Goal: Transaction & Acquisition: Purchase product/service

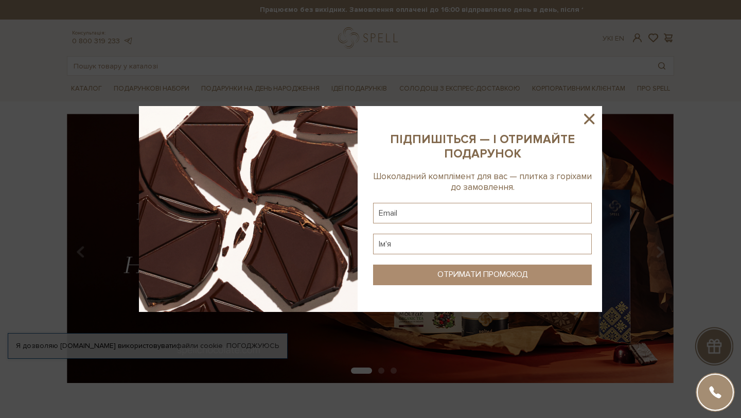
click at [595, 122] on icon at bounding box center [588, 118] width 17 height 17
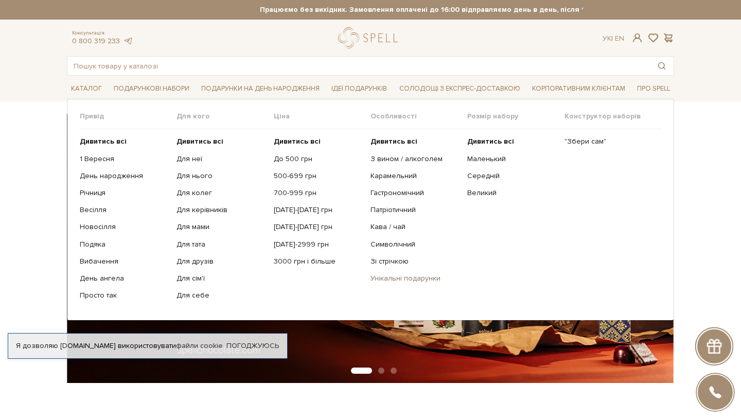
click at [386, 275] on link "Унікальні подарунки" at bounding box center [414, 278] width 89 height 9
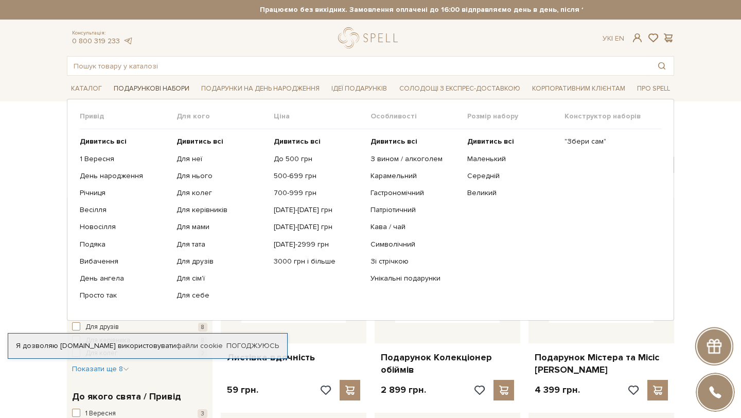
click at [141, 83] on span "Подарункові набори" at bounding box center [152, 89] width 84 height 16
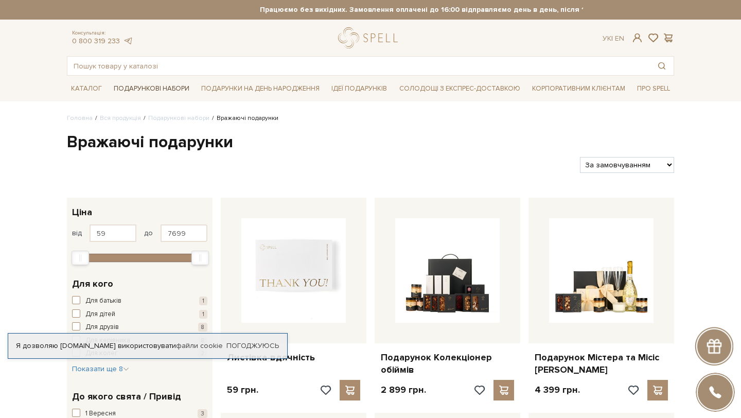
click at [141, 88] on span "Подарункові набори" at bounding box center [152, 89] width 84 height 16
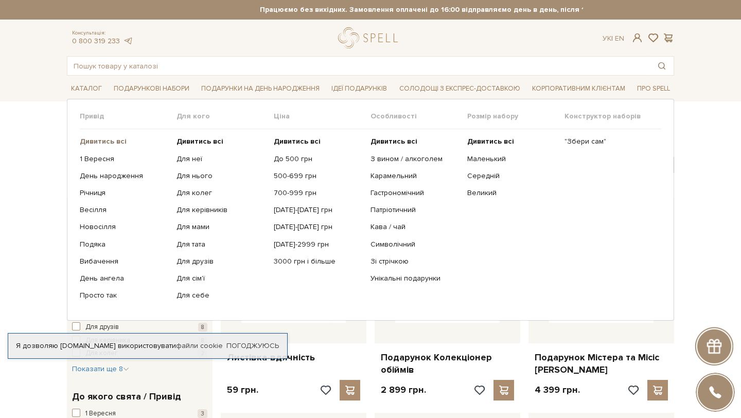
click at [118, 142] on b "Дивитись всі" at bounding box center [103, 141] width 47 height 9
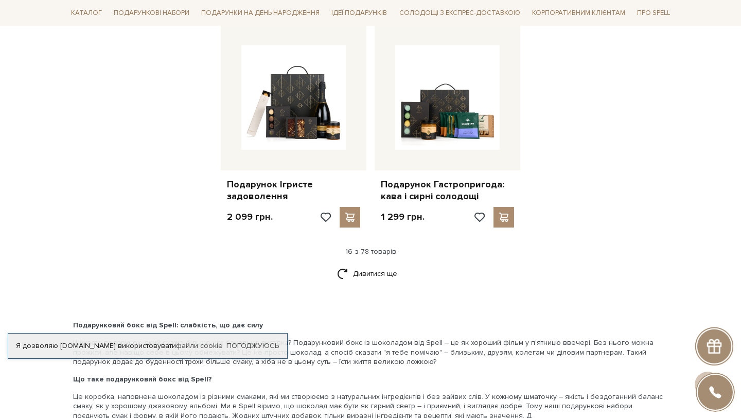
scroll to position [1294, 0]
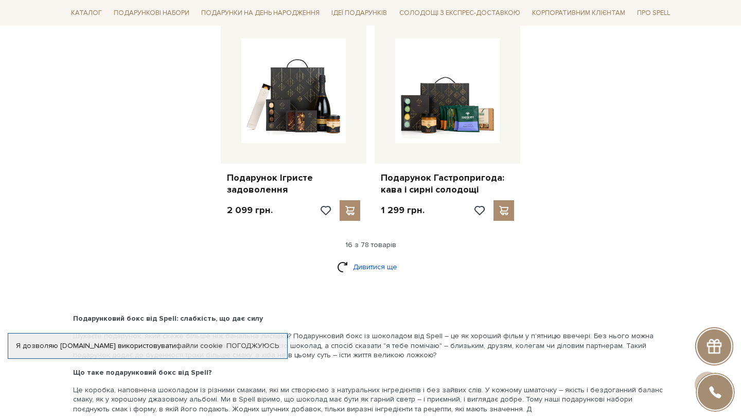
click at [369, 267] on link "Дивитися ще" at bounding box center [370, 267] width 67 height 18
